Goal: Task Accomplishment & Management: Use online tool/utility

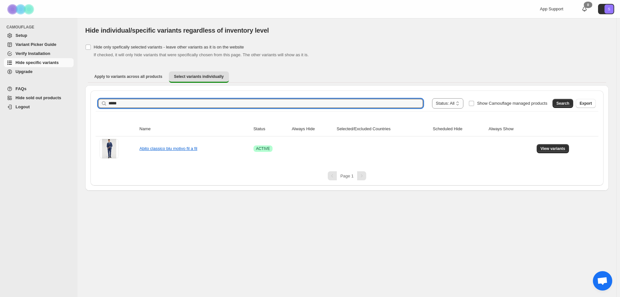
click at [136, 106] on input "*****" at bounding box center [265, 103] width 314 height 9
click at [558, 104] on button "Search" at bounding box center [562, 103] width 21 height 9
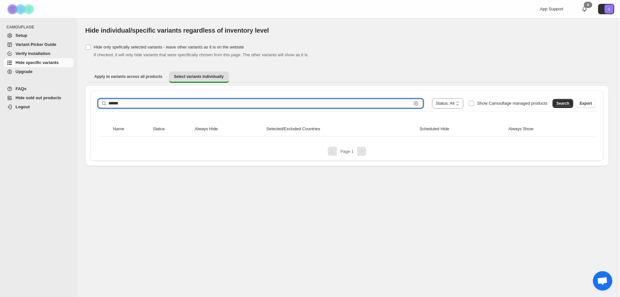
click at [210, 102] on input "******" at bounding box center [259, 103] width 303 height 9
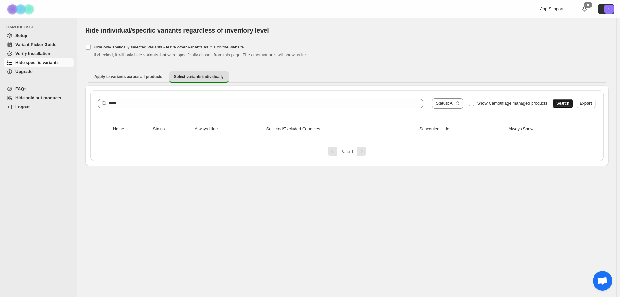
click at [557, 102] on button "Search" at bounding box center [562, 103] width 21 height 9
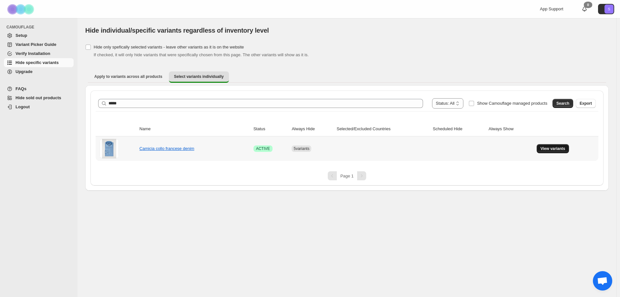
click at [539, 147] on button "View variants" at bounding box center [553, 148] width 33 height 9
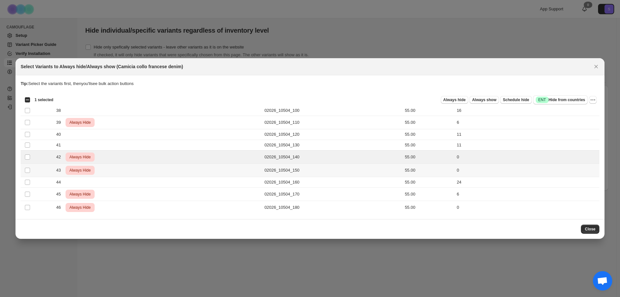
click at [26, 166] on td "Select product variant" at bounding box center [27, 170] width 12 height 13
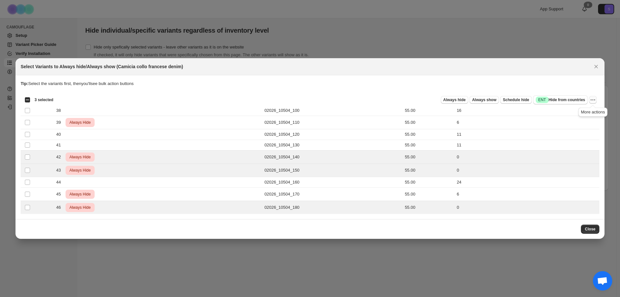
click at [590, 100] on icon "More actions" at bounding box center [592, 100] width 6 height 6
click at [582, 114] on span "Undo always hide" at bounding box center [569, 112] width 47 height 6
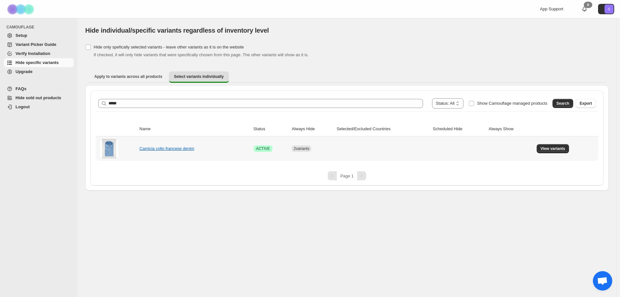
click at [563, 156] on td "View variants" at bounding box center [567, 148] width 64 height 25
click at [555, 150] on span "View variants" at bounding box center [552, 148] width 25 height 5
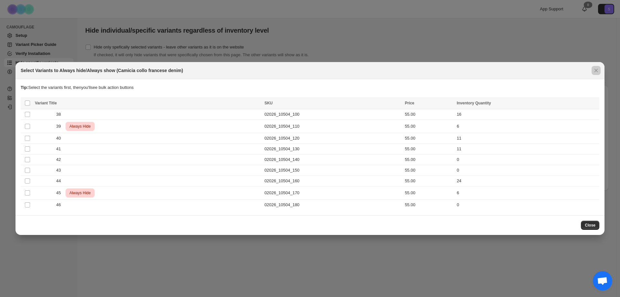
click at [353, 43] on div at bounding box center [310, 148] width 620 height 297
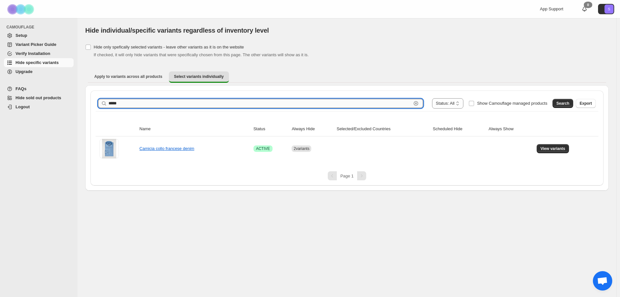
click at [177, 102] on input "*****" at bounding box center [259, 103] width 303 height 9
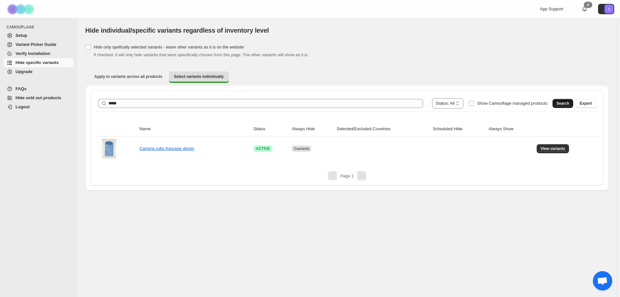
click at [567, 104] on span "Search" at bounding box center [562, 103] width 13 height 5
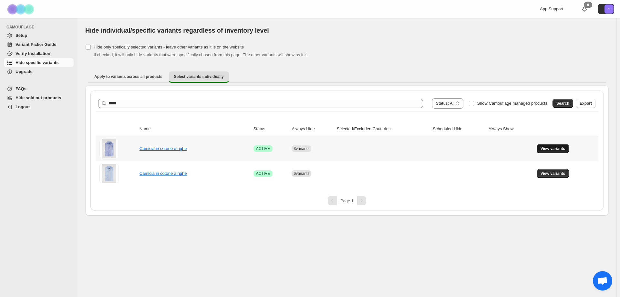
click at [546, 149] on span "View variants" at bounding box center [552, 148] width 25 height 5
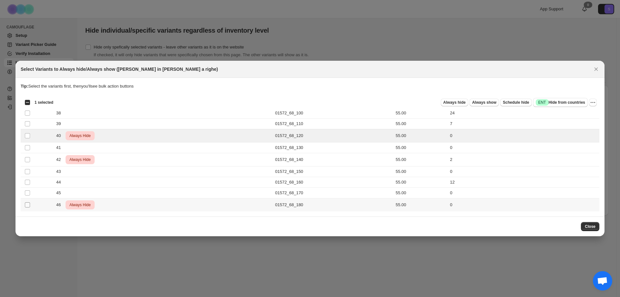
click at [27, 207] on span ":rgl:" at bounding box center [28, 205] width 6 height 6
click at [599, 102] on section "Tip: Select the variants first, then you'll see bulk action buttons Loading pro…" at bounding box center [309, 147] width 589 height 138
click at [594, 102] on icon "More actions" at bounding box center [592, 102] width 6 height 6
click at [20, 211] on section "Tip: Select the variants first, then you'll see bulk action buttons Loading pro…" at bounding box center [309, 147] width 589 height 138
click at [600, 103] on section "Tip: Select the variants first, then you'll see bulk action buttons Loading pro…" at bounding box center [309, 147] width 589 height 138
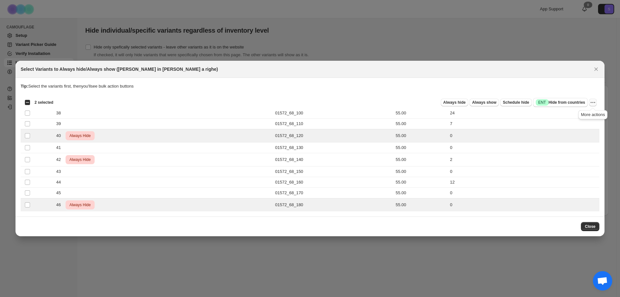
click at [593, 102] on icon "More actions" at bounding box center [592, 102] width 6 height 6
click at [589, 111] on button "Undo always hide" at bounding box center [569, 115] width 51 height 10
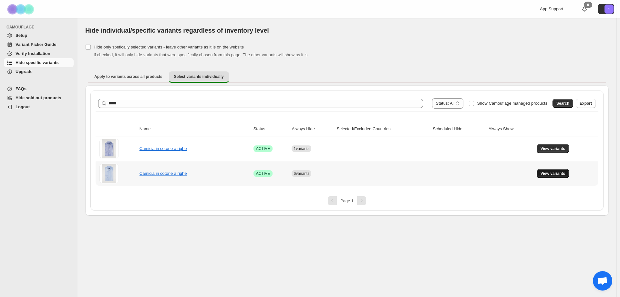
click at [551, 174] on span "View variants" at bounding box center [552, 173] width 25 height 5
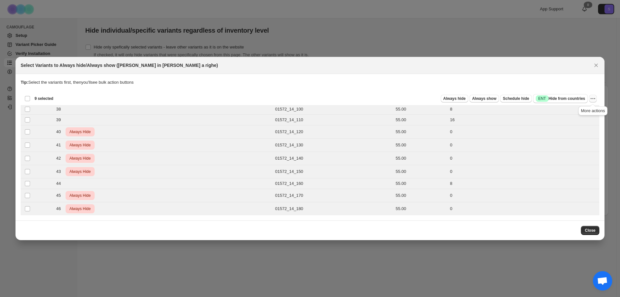
click at [595, 96] on icon "More actions" at bounding box center [592, 98] width 6 height 6
click at [585, 109] on span "Undo always hide" at bounding box center [569, 111] width 47 height 6
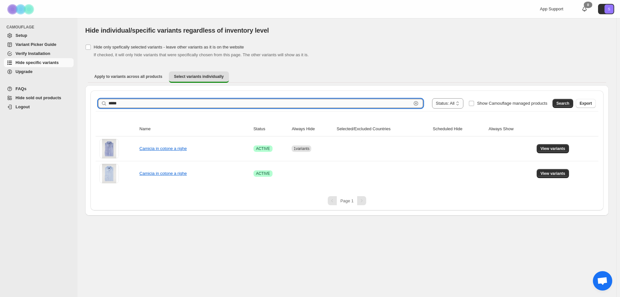
click at [177, 103] on input "*****" at bounding box center [259, 103] width 303 height 9
type input "*****"
click at [565, 101] on span "Search" at bounding box center [562, 103] width 13 height 5
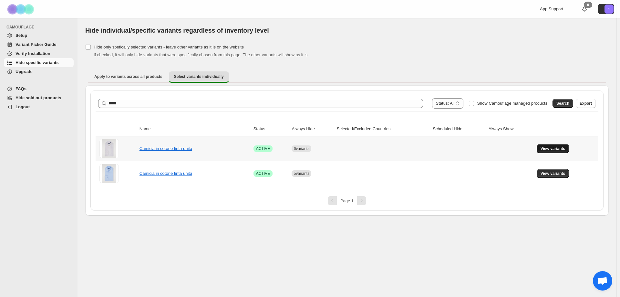
click at [548, 146] on button "View variants" at bounding box center [553, 148] width 33 height 9
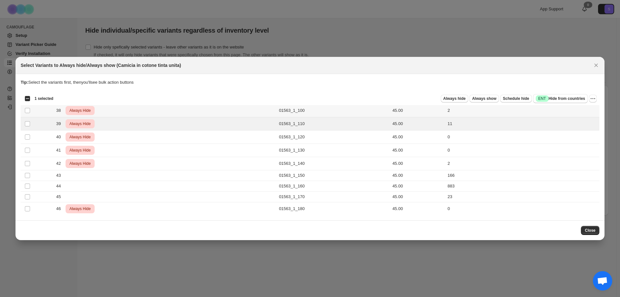
click at [24, 111] on td "Select product variant" at bounding box center [27, 110] width 12 height 13
click at [26, 159] on td "Select product variant" at bounding box center [27, 163] width 12 height 13
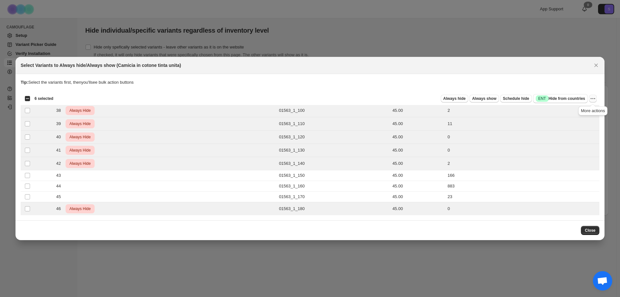
click at [596, 96] on button "More actions" at bounding box center [593, 99] width 8 height 8
click at [589, 112] on span "Undo always hide" at bounding box center [569, 111] width 47 height 6
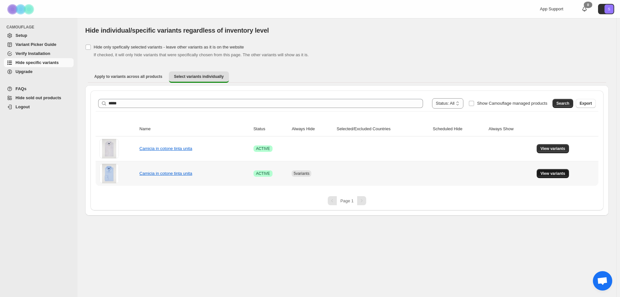
click at [549, 172] on span "View variants" at bounding box center [552, 173] width 25 height 5
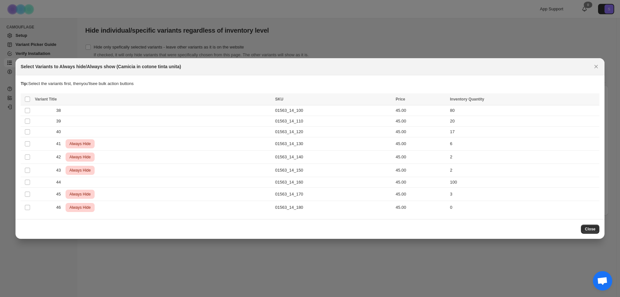
click at [596, 235] on div "Close" at bounding box center [309, 229] width 589 height 20
click at [589, 228] on span "Close" at bounding box center [590, 228] width 11 height 5
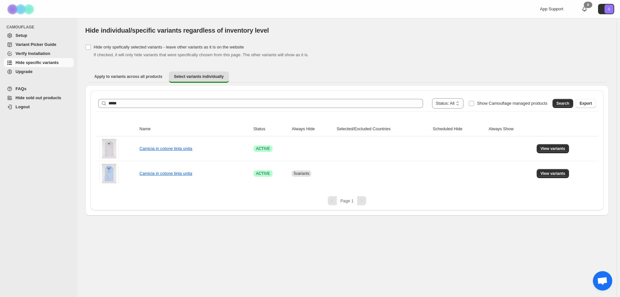
click at [52, 60] on span "Hide specific variants" at bounding box center [36, 62] width 43 height 5
